Goal: Task Accomplishment & Management: Manage account settings

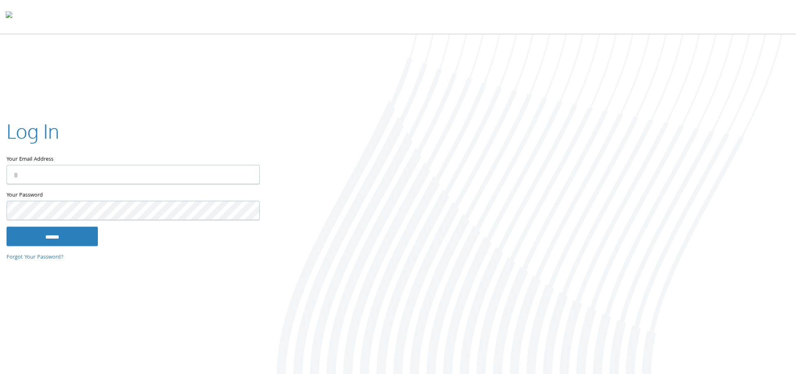
click at [131, 173] on input "Your Email Address" at bounding box center [133, 174] width 253 height 19
click at [348, 88] on div at bounding box center [530, 204] width 531 height 341
click at [345, 148] on div at bounding box center [530, 204] width 531 height 341
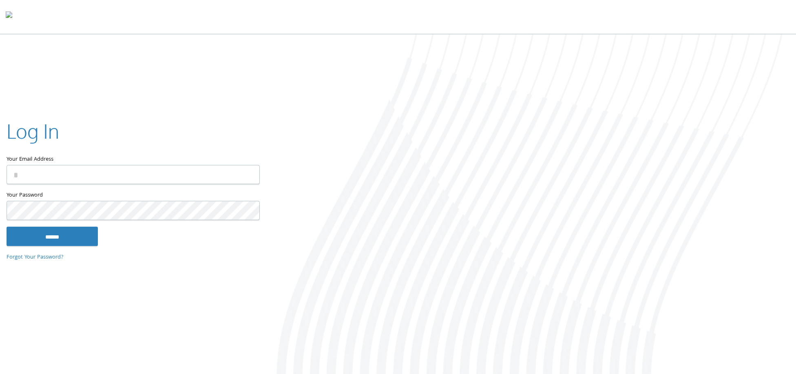
click at [184, 170] on input "Your Email Address" at bounding box center [133, 174] width 253 height 19
